Goal: Information Seeking & Learning: Learn about a topic

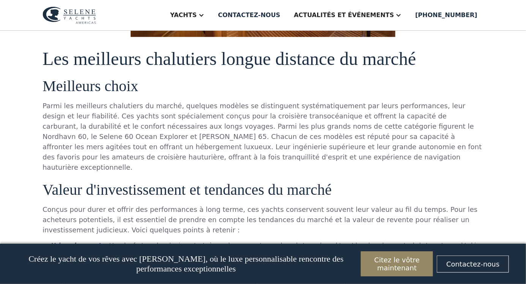
scroll to position [2183, 0]
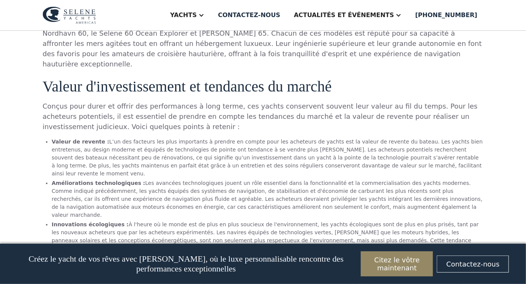
scroll to position [2288, 0]
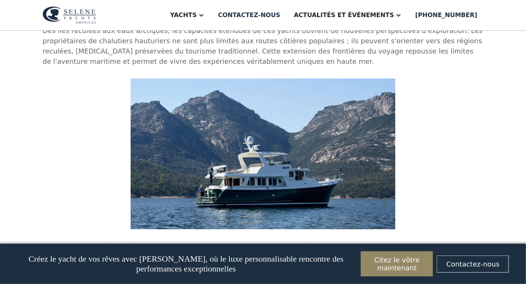
scroll to position [2749, 0]
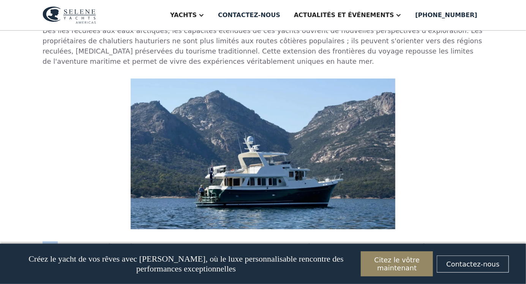
copy font "Pour"
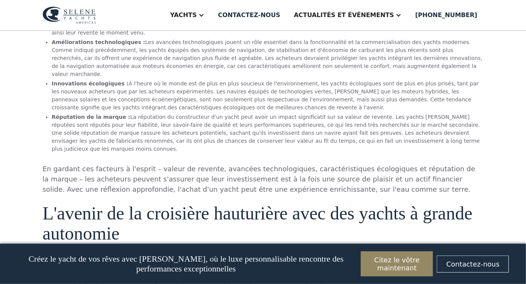
scroll to position [2426, 0]
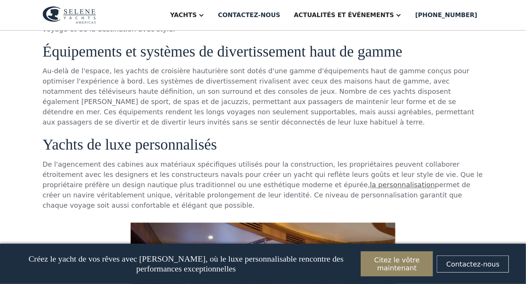
scroll to position [1842, 0]
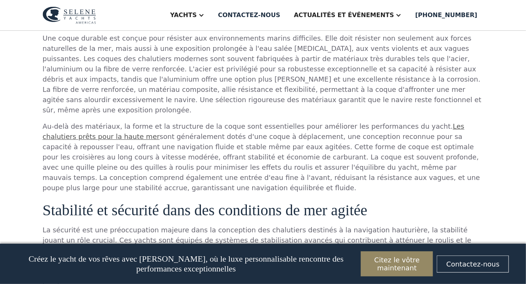
scroll to position [990, 0]
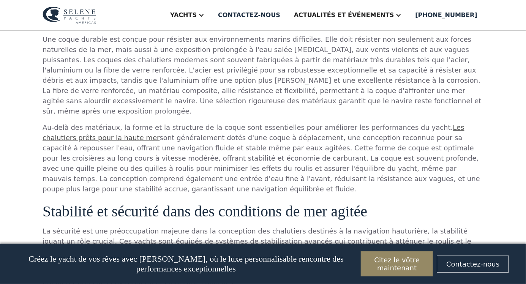
click at [462, 227] on font "La sécurité est une préoccupation majeure dans la conception des chalutiers des…" at bounding box center [256, 256] width 429 height 59
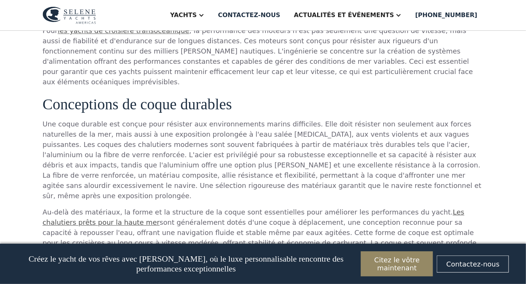
scroll to position [907, 0]
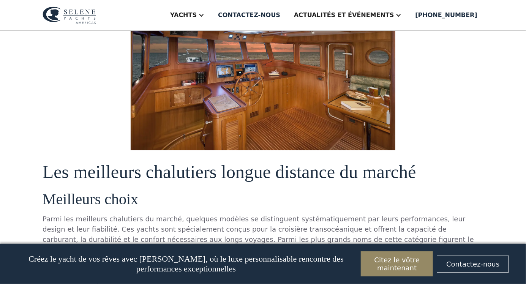
scroll to position [2074, 0]
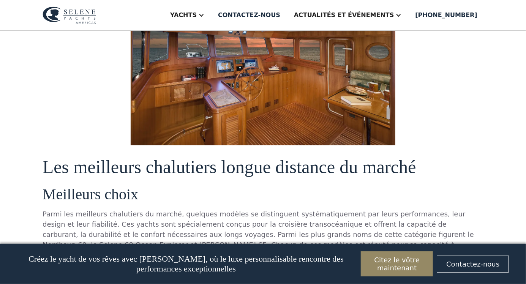
click at [0, 5] on div "Yachts Océan 78 Océan 72 Océan 60 Classique 60 Classique 54 Classique 49 Nouvel…" at bounding box center [263, 15] width 526 height 31
